Goal: Task Accomplishment & Management: Use online tool/utility

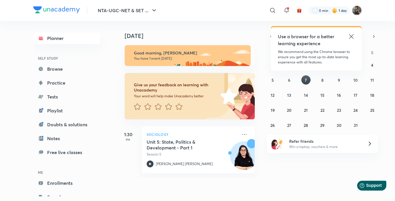
click at [352, 35] on icon at bounding box center [351, 36] width 7 height 7
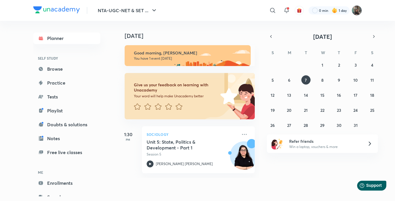
click at [356, 8] on img at bounding box center [357, 10] width 10 height 10
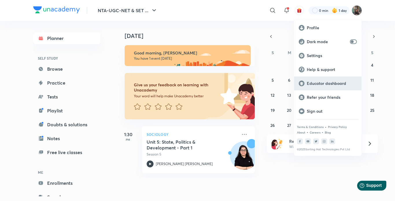
click at [311, 87] on div "Educator dashboard" at bounding box center [327, 83] width 67 height 14
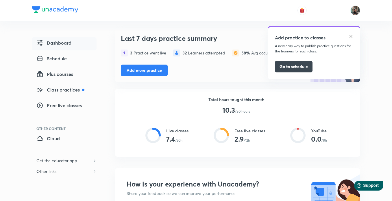
scroll to position [43, 0]
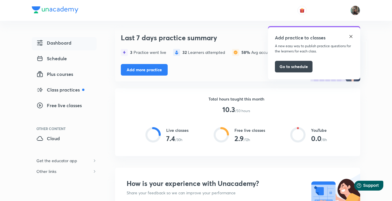
click at [352, 36] on img at bounding box center [351, 36] width 5 height 5
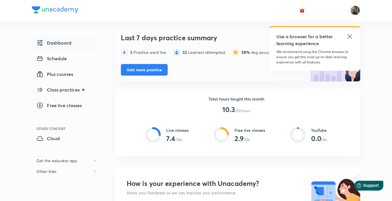
click at [349, 35] on icon at bounding box center [350, 36] width 4 height 4
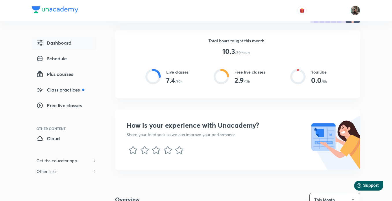
scroll to position [89, 0]
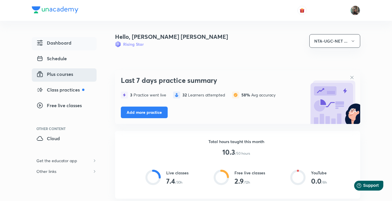
click at [69, 72] on span "Plus courses" at bounding box center [54, 74] width 37 height 7
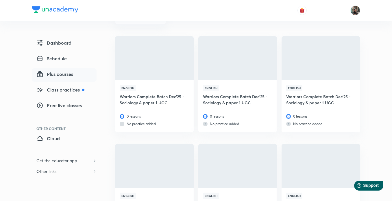
scroll to position [74, 0]
click at [179, 97] on h6 "Warriors Complete Batch Dec'25 - Sociology & paper 1 UGC NETweek17" at bounding box center [154, 100] width 69 height 13
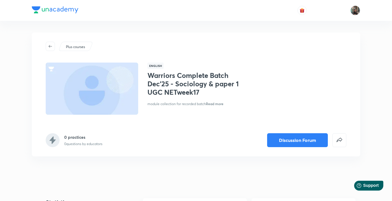
click at [217, 105] on span "Read more" at bounding box center [215, 103] width 18 height 5
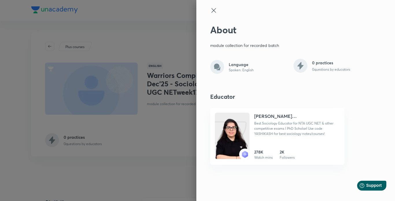
click at [211, 10] on icon at bounding box center [213, 10] width 7 height 7
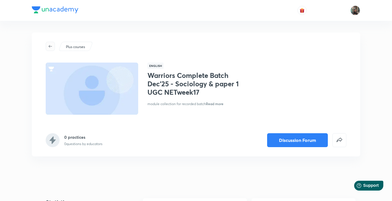
click at [54, 43] on button "button" at bounding box center [50, 46] width 9 height 9
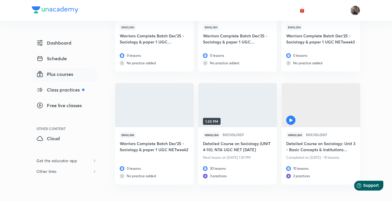
scroll to position [1213, 0]
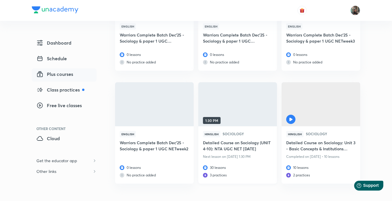
click at [249, 151] on h6 "Detailed Course on Sociology (UNIT 4-10): NTA UGC NET [DATE]" at bounding box center [237, 145] width 69 height 13
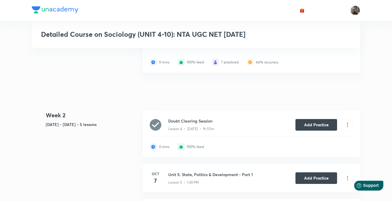
scroll to position [407, 0]
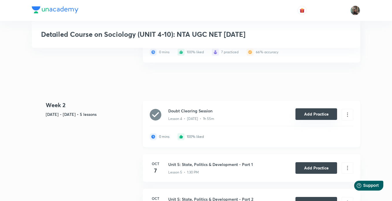
click at [325, 111] on button "Add Practice" at bounding box center [317, 114] width 42 height 12
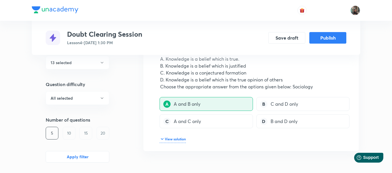
click at [105, 133] on div "20" at bounding box center [103, 133] width 13 height 13
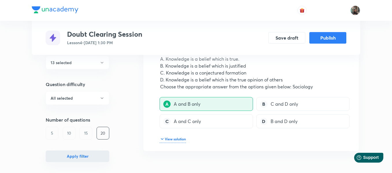
click at [84, 155] on button "Apply filter" at bounding box center [78, 157] width 64 height 12
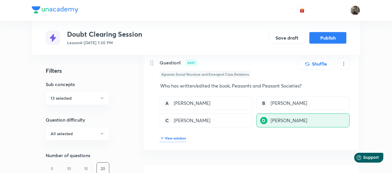
scroll to position [609, 0]
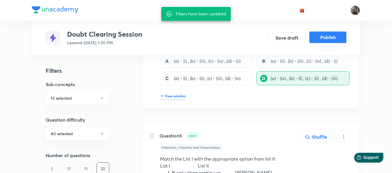
click at [335, 41] on button "Publish" at bounding box center [328, 38] width 37 height 12
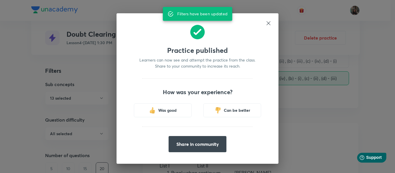
click at [270, 24] on icon at bounding box center [269, 23] width 6 height 6
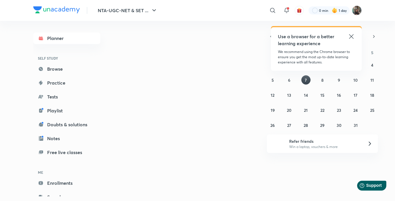
click at [359, 9] on img at bounding box center [357, 10] width 10 height 10
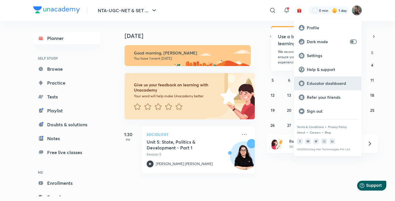
click at [340, 81] on p "Educator dashboard" at bounding box center [332, 83] width 50 height 5
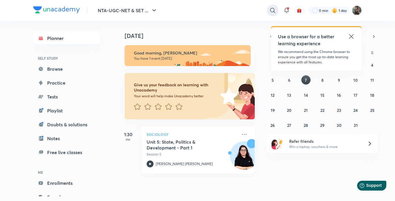
click at [274, 9] on icon at bounding box center [272, 10] width 5 height 5
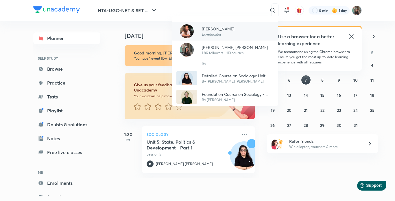
click at [235, 37] on div "Antara Chakrabarty Ex-educator" at bounding box center [225, 31] width 106 height 19
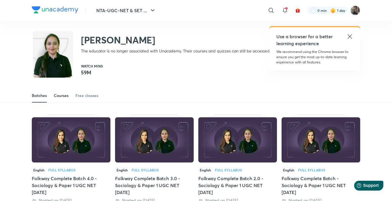
click at [65, 99] on link "Courses" at bounding box center [61, 96] width 15 height 14
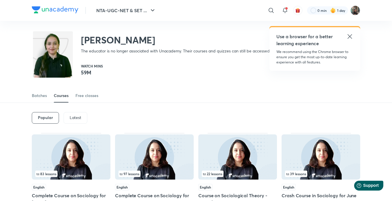
click at [77, 116] on p "Latest" at bounding box center [76, 117] width 12 height 5
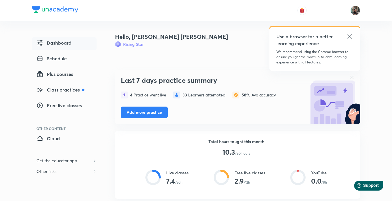
click at [349, 36] on icon at bounding box center [350, 36] width 7 height 7
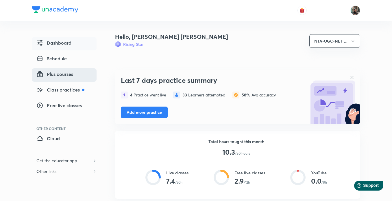
click at [59, 75] on span "Plus courses" at bounding box center [54, 74] width 37 height 7
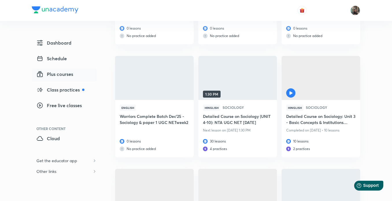
scroll to position [1248, 0]
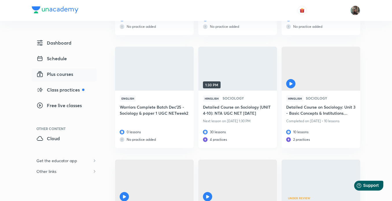
click at [240, 114] on h6 "Detailed Course on Sociology (UNIT 4-10): NTA UGC NET [DATE]" at bounding box center [237, 110] width 69 height 13
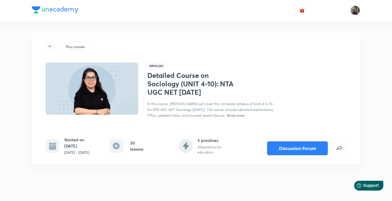
click at [47, 48] on span "button" at bounding box center [50, 46] width 9 height 5
